Goal: Task Accomplishment & Management: Manage account settings

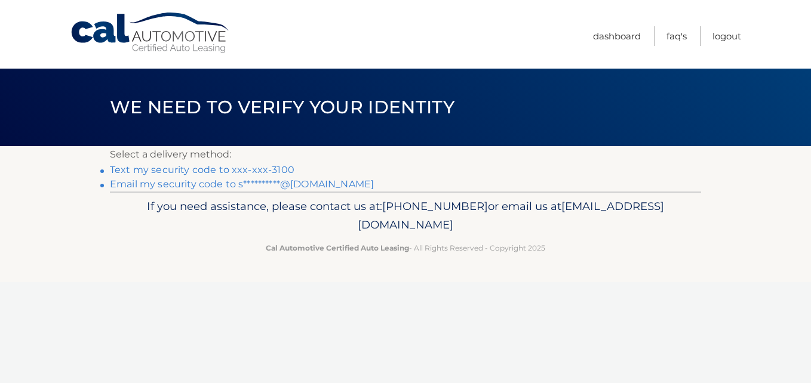
click at [274, 168] on link "Text my security code to xxx-xxx-3100" at bounding box center [202, 169] width 184 height 11
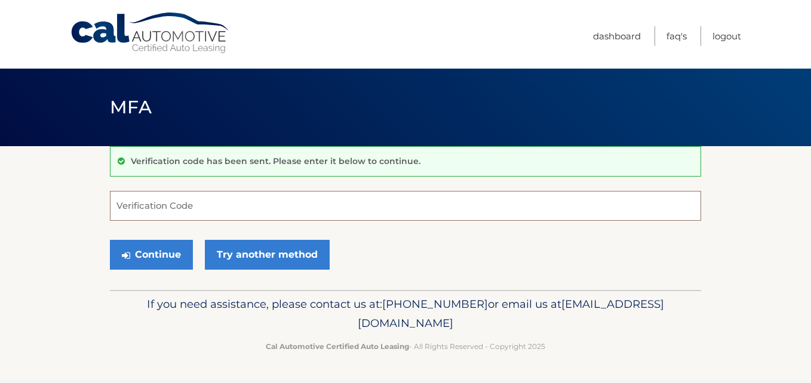
click at [221, 215] on input "Verification Code" at bounding box center [405, 206] width 591 height 30
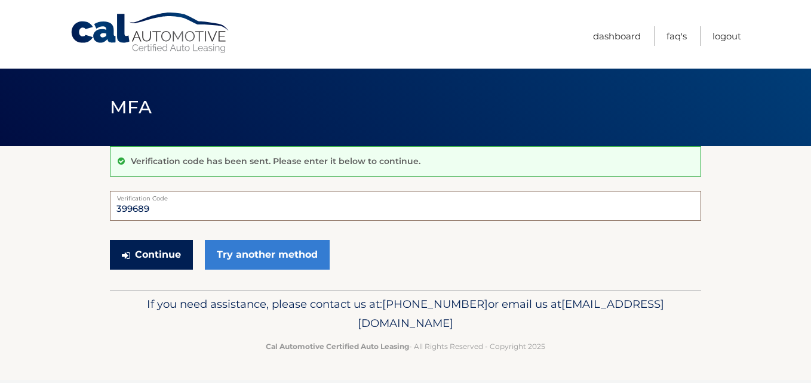
type input "399689"
click at [168, 248] on button "Continue" at bounding box center [151, 255] width 83 height 30
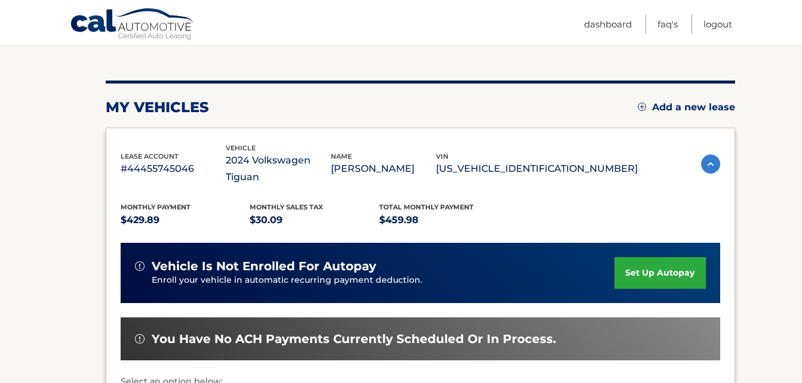
scroll to position [179, 0]
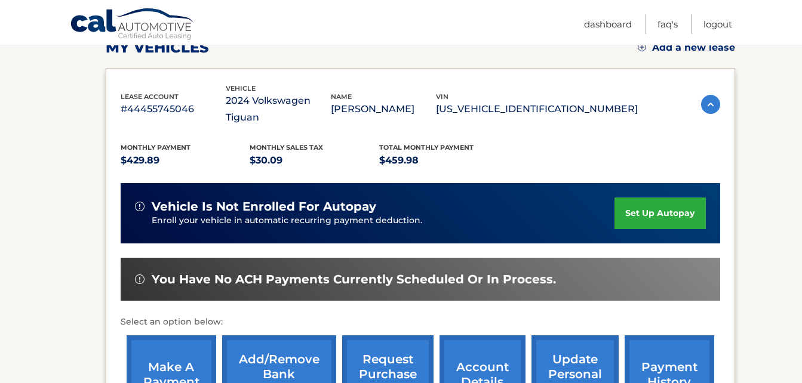
click at [168, 341] on link "make a payment" at bounding box center [172, 374] width 90 height 78
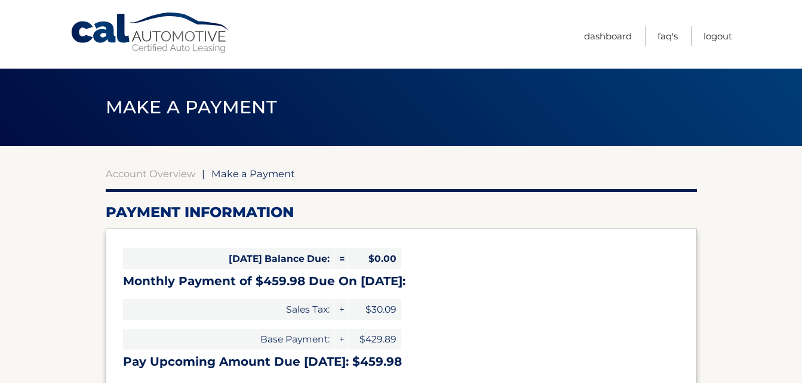
select select "YTIzOTQ0NGMtZWNkZi00YzY4LTgzODAtOTUyY2E2MTQzYTA2"
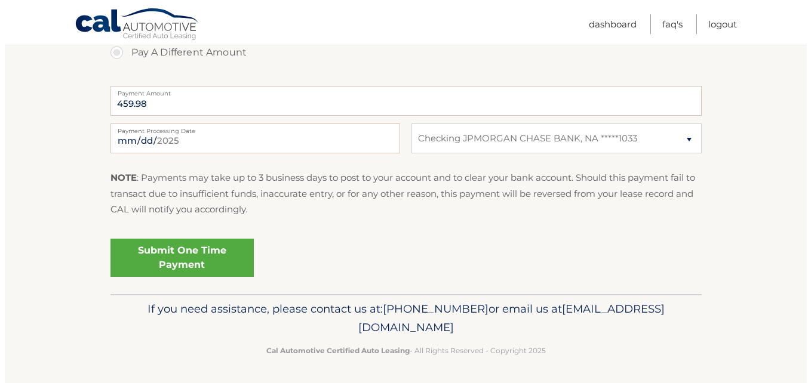
scroll to position [470, 0]
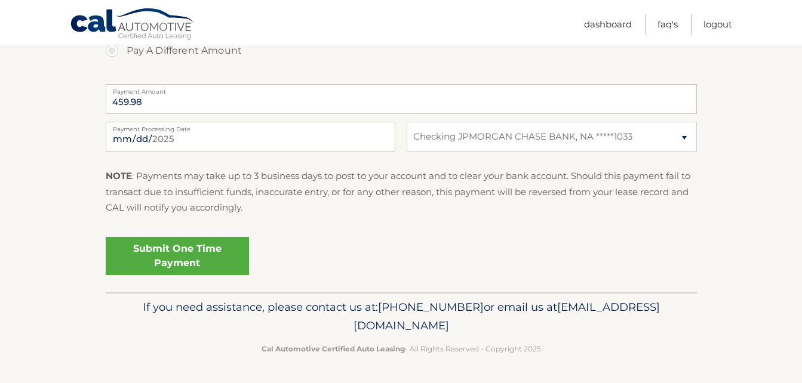
click at [168, 258] on link "Submit One Time Payment" at bounding box center [177, 256] width 143 height 38
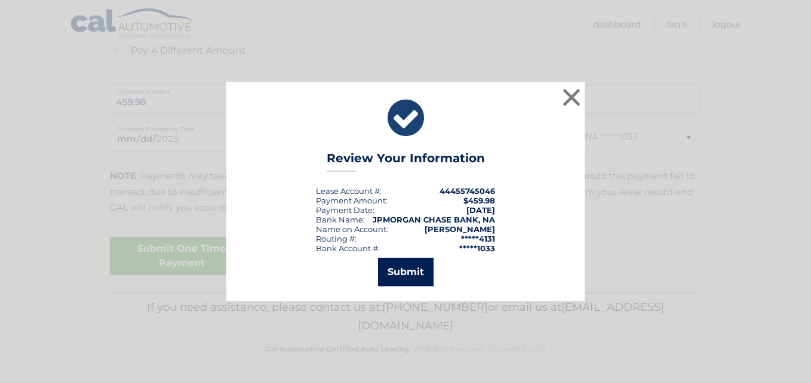
click at [404, 267] on button "Submit" at bounding box center [406, 272] width 56 height 29
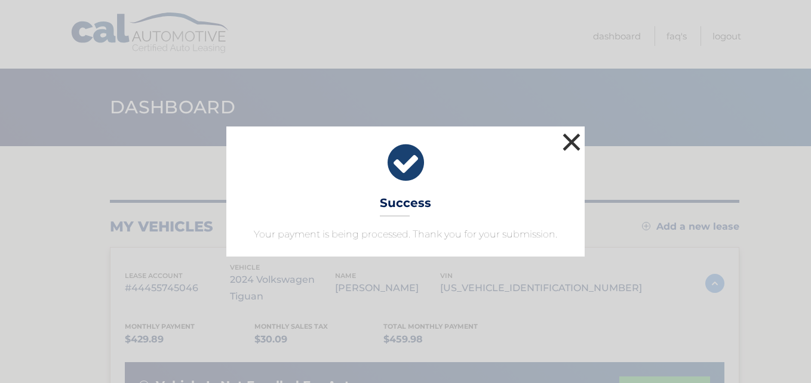
click at [572, 140] on button "×" at bounding box center [571, 142] width 24 height 24
